Goal: Transaction & Acquisition: Purchase product/service

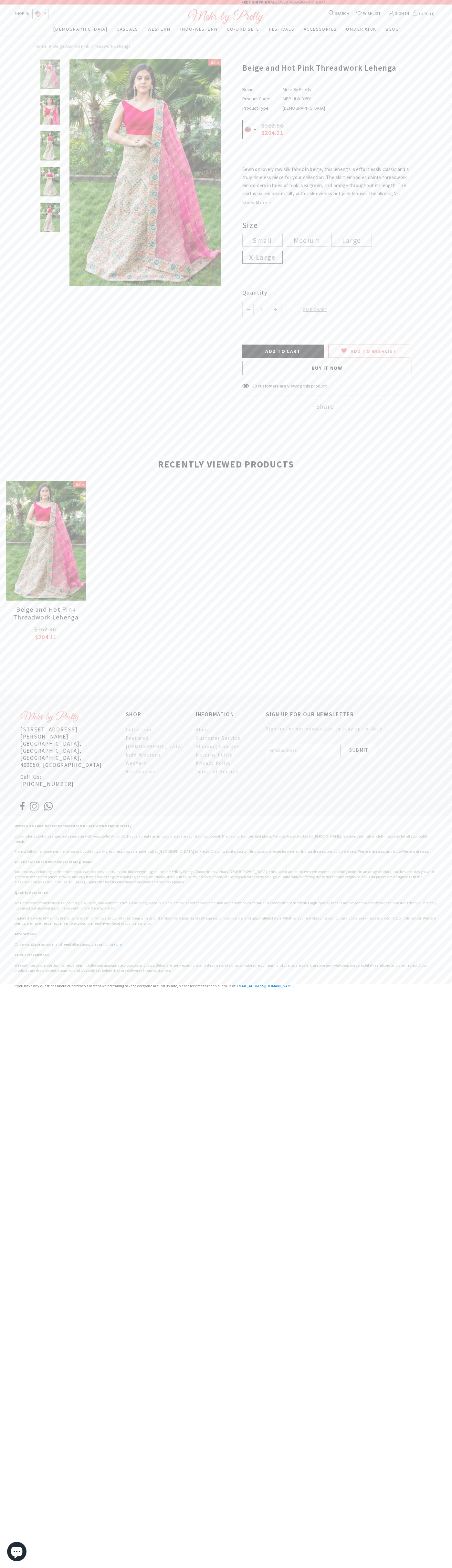
click at [424, 13] on span "CART" at bounding box center [422, 13] width 10 height 8
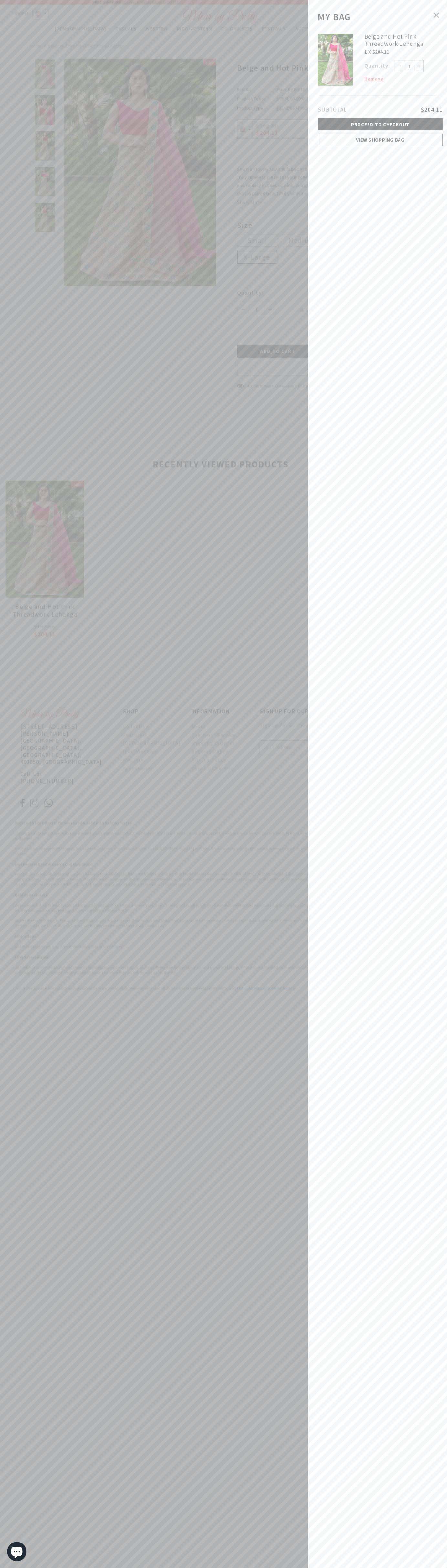
click at [374, 79] on span "Remove" at bounding box center [374, 79] width 19 height 7
